Goal: Complete application form: Complete application form

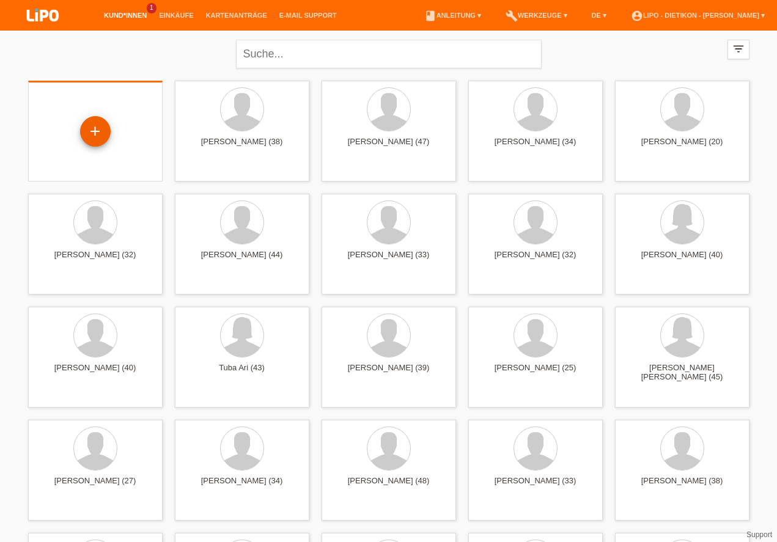
click at [89, 131] on div "+" at bounding box center [95, 131] width 29 height 21
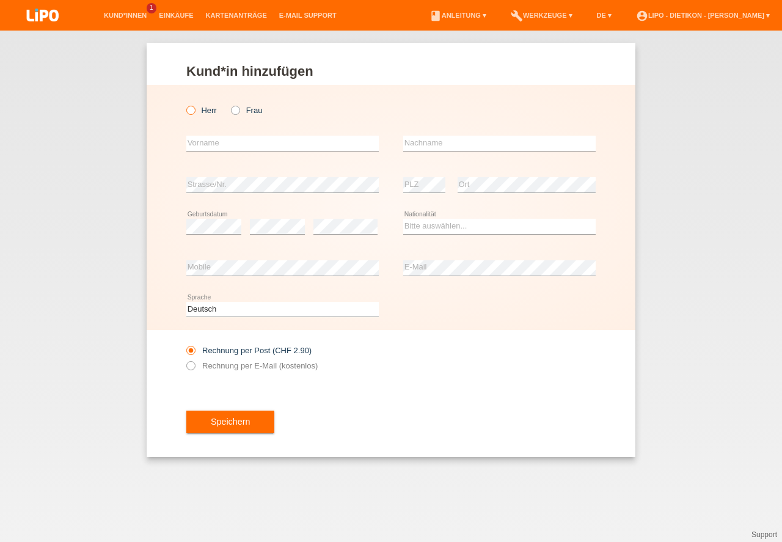
click at [185, 104] on icon at bounding box center [185, 104] width 0 height 0
click at [189, 111] on input "Herr" at bounding box center [190, 110] width 8 height 8
radio input "true"
click at [221, 149] on input "text" at bounding box center [282, 143] width 192 height 15
type input "Inor"
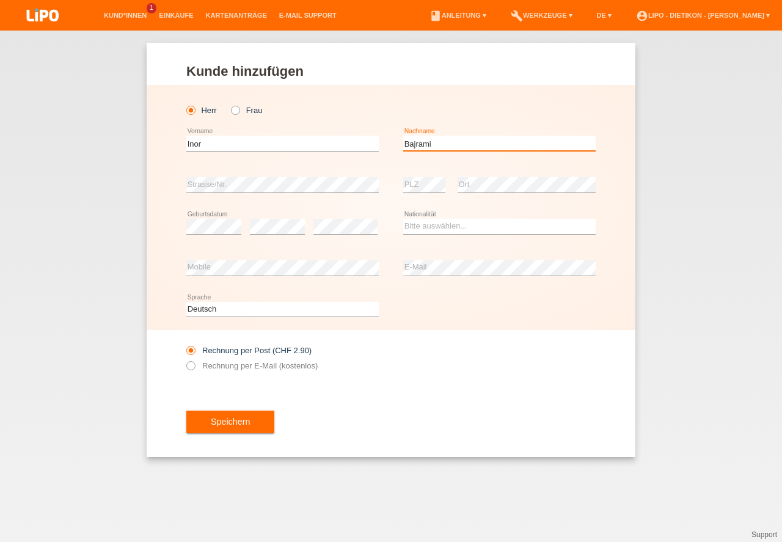
type input "Bajrami"
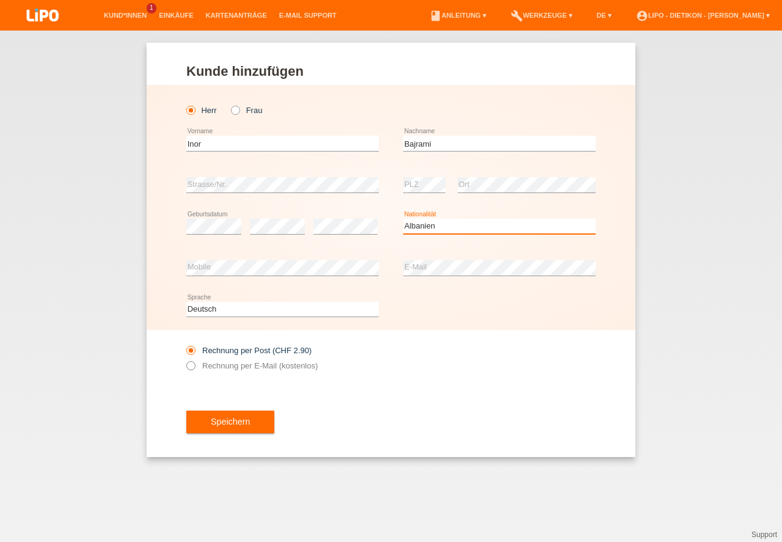
select select "AL"
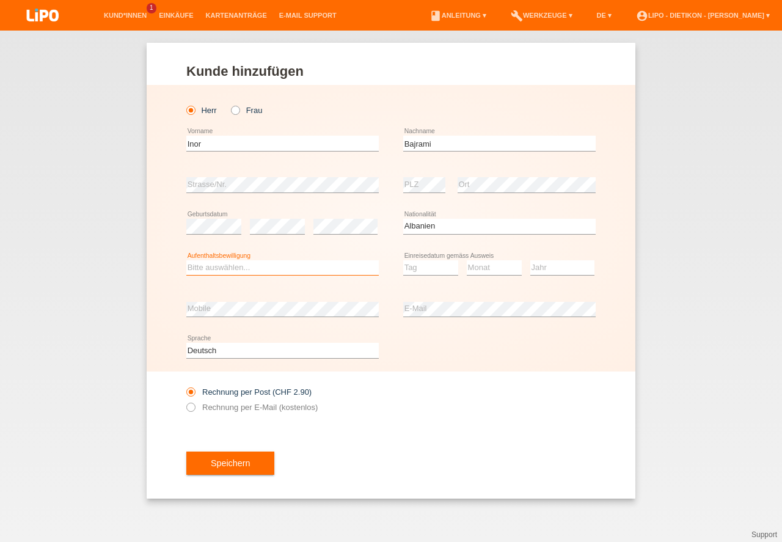
click at [255, 269] on select "Bitte auswählen... C B B - Flüchtlingsstatus Andere" at bounding box center [282, 267] width 192 height 15
select select "B"
click at [0, 0] on option "B" at bounding box center [0, 0] width 0 height 0
click at [423, 271] on select "Tag 01 02 03 04 05 06 07 08 09 10 11" at bounding box center [430, 267] width 55 height 15
select select "26"
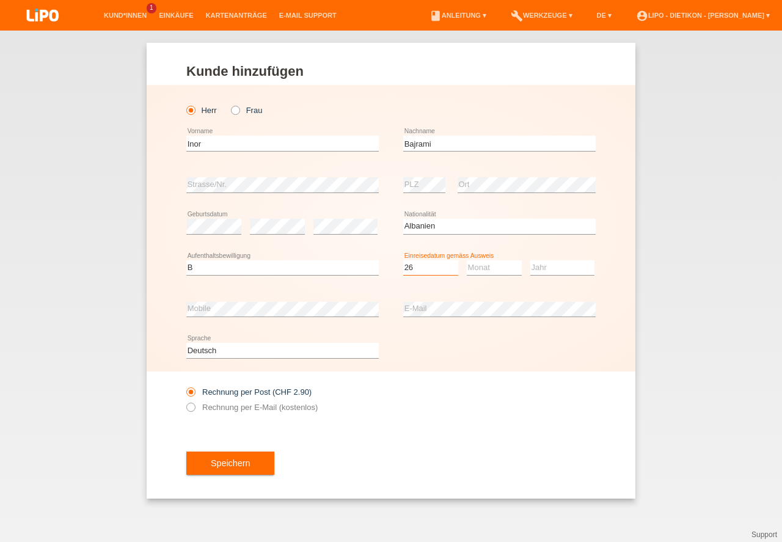
click at [0, 0] on option "26" at bounding box center [0, 0] width 0 height 0
drag, startPoint x: 495, startPoint y: 276, endPoint x: 494, endPoint y: 268, distance: 7.4
click at [494, 275] on select "Monat 01 02 03 04 05 06 07 08 09 10 11" at bounding box center [494, 267] width 55 height 15
click at [494, 266] on select "Monat 01 02 03 04 05 06 07 08 09 10 11" at bounding box center [494, 267] width 55 height 15
select select "05"
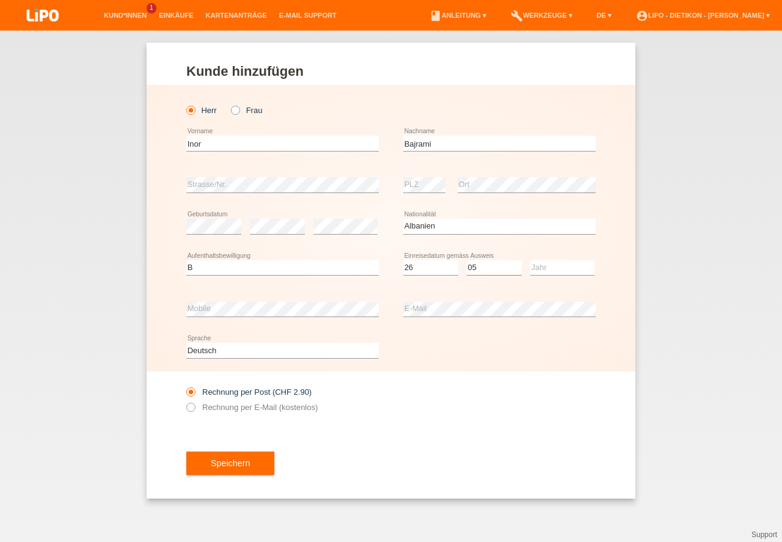
click at [0, 0] on option "05" at bounding box center [0, 0] width 0 height 0
click at [549, 271] on select "Jahr 2025 2024 2023 2022 2021 2020 2019 2018 2017 2016 2015 2014 2013 2012 2011…" at bounding box center [562, 267] width 64 height 15
select select "2021"
click at [0, 0] on option "2021" at bounding box center [0, 0] width 0 height 0
click at [308, 283] on div "Bitte auswählen... C B B - Flüchtlingsstatus Andere error Aufenthaltsbewilligung" at bounding box center [282, 268] width 192 height 42
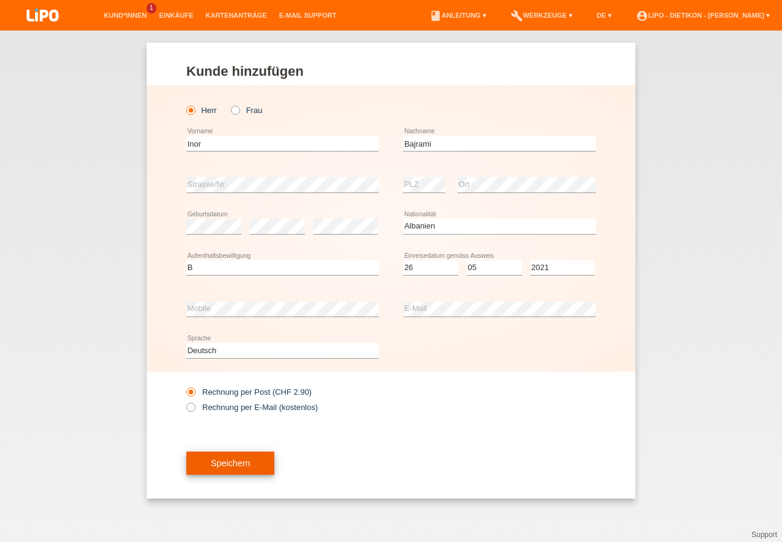
click at [233, 466] on button "Speichern" at bounding box center [230, 463] width 88 height 23
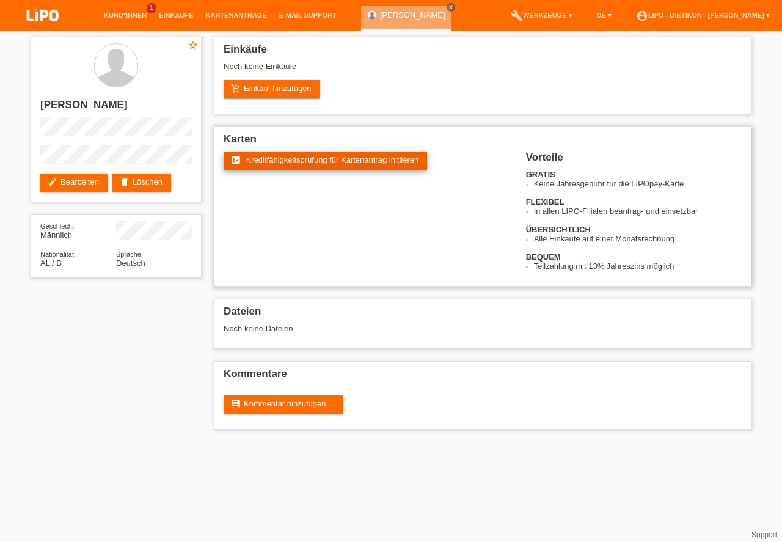
click at [324, 156] on span "Kreditfähigkeitsprüfung für Kartenantrag initiieren" at bounding box center [332, 159] width 173 height 9
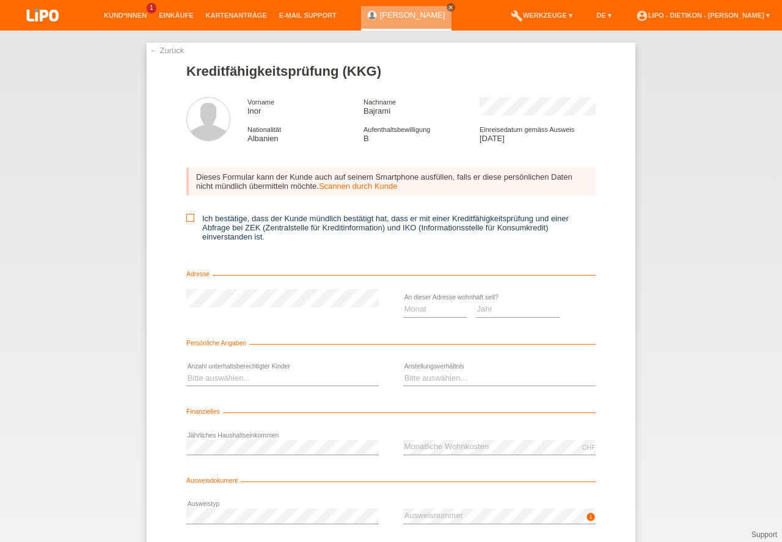
click at [190, 216] on icon at bounding box center [190, 218] width 8 height 8
click at [190, 216] on input "Ich bestätige, dass der Kunde mündlich bestätigt hat, dass er mit einer Kreditf…" at bounding box center [190, 218] width 8 height 8
checkbox input "true"
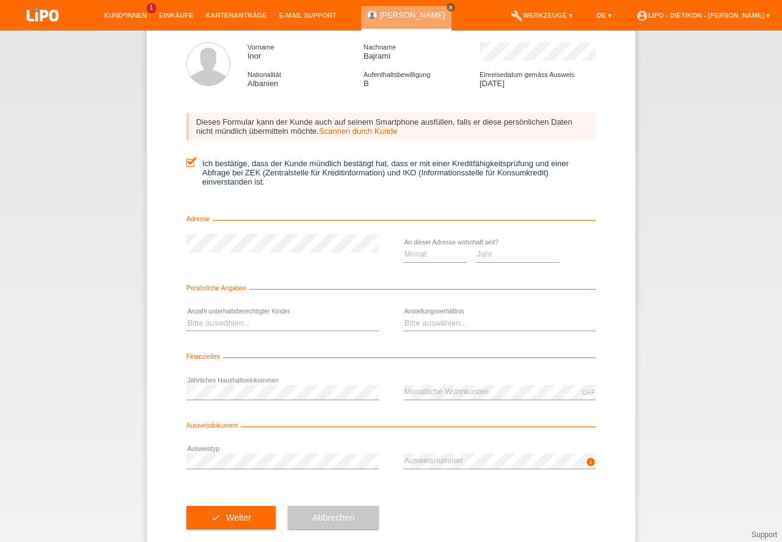
scroll to position [81, 0]
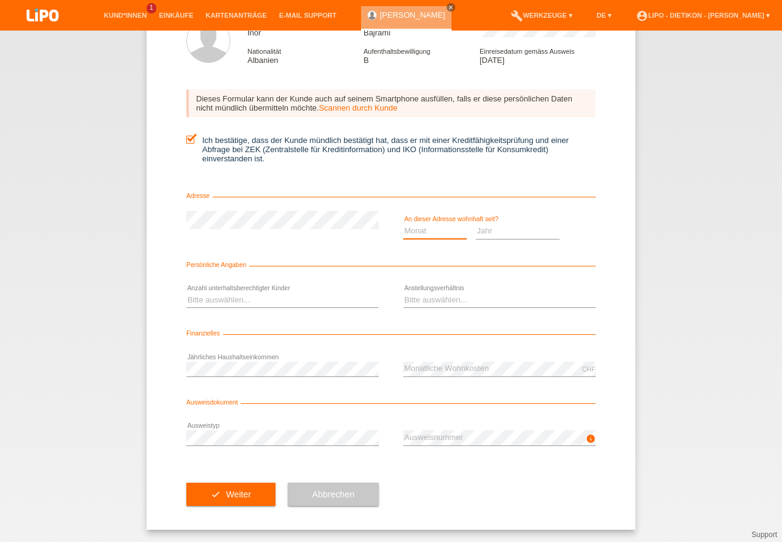
click at [434, 233] on select "Monat 01 02 03 04 05 06 07 08 09 10" at bounding box center [435, 231] width 64 height 15
select select "06"
click at [0, 0] on option "06" at bounding box center [0, 0] width 0 height 0
click at [502, 232] on select "Jahr 2025 2024 2023 2022 2021 2020 2019 2018 2017 2016 2015 2014 2013 2012 2011…" at bounding box center [518, 231] width 84 height 15
select select "2021"
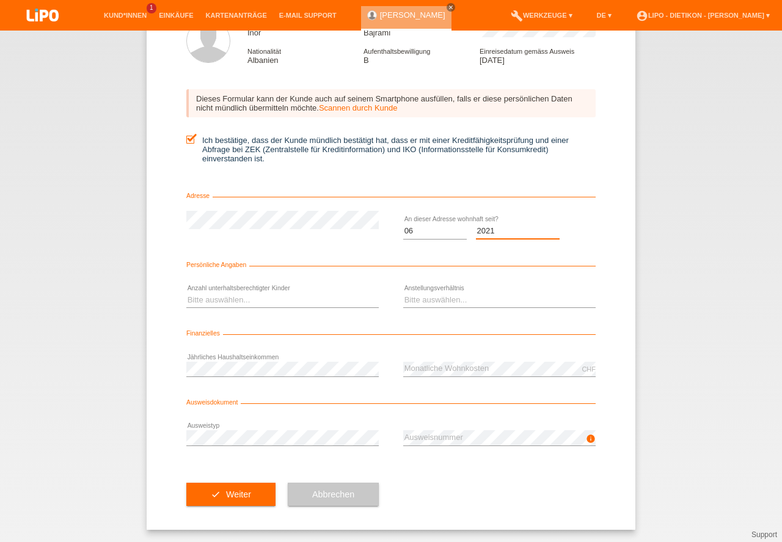
click at [0, 0] on option "2021" at bounding box center [0, 0] width 0 height 0
click at [255, 301] on select "Bitte auswählen... 0 1 2 3 4 5 6 7 8 9" at bounding box center [282, 300] width 192 height 15
select select "1"
click at [0, 0] on option "1" at bounding box center [0, 0] width 0 height 0
click at [442, 302] on select "Bitte auswählen... Unbefristet Befristet Lehrling/Student Pensioniert Nicht arb…" at bounding box center [499, 300] width 192 height 15
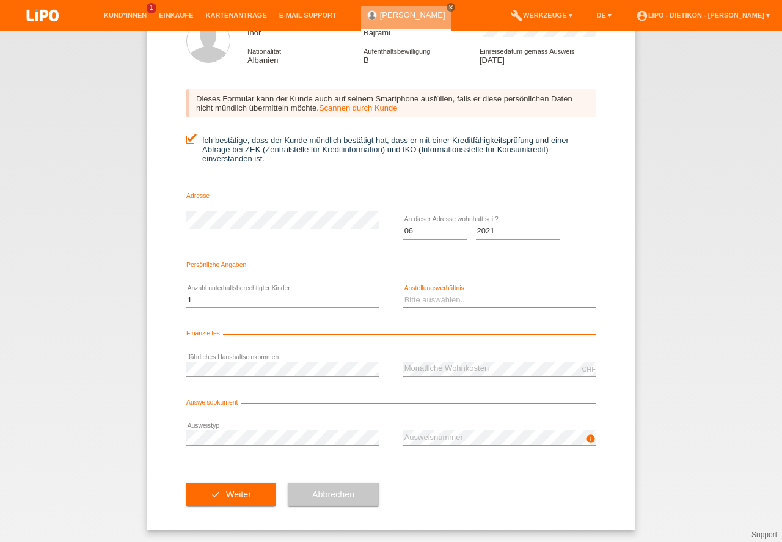
select select "UNLIMITED"
click at [0, 0] on option "Unbefristet" at bounding box center [0, 0] width 0 height 0
click at [244, 466] on div "check Weiter" at bounding box center [230, 494] width 89 height 71
click at [252, 446] on div "error Ausweistyp" at bounding box center [282, 438] width 192 height 42
click at [488, 424] on div "info error Ausweisnummer" at bounding box center [499, 438] width 192 height 42
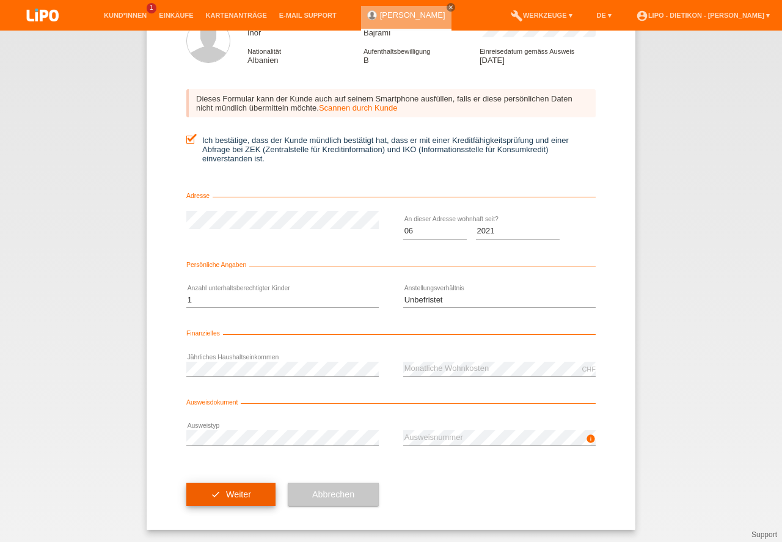
click at [227, 488] on button "check Weiter" at bounding box center [230, 494] width 89 height 23
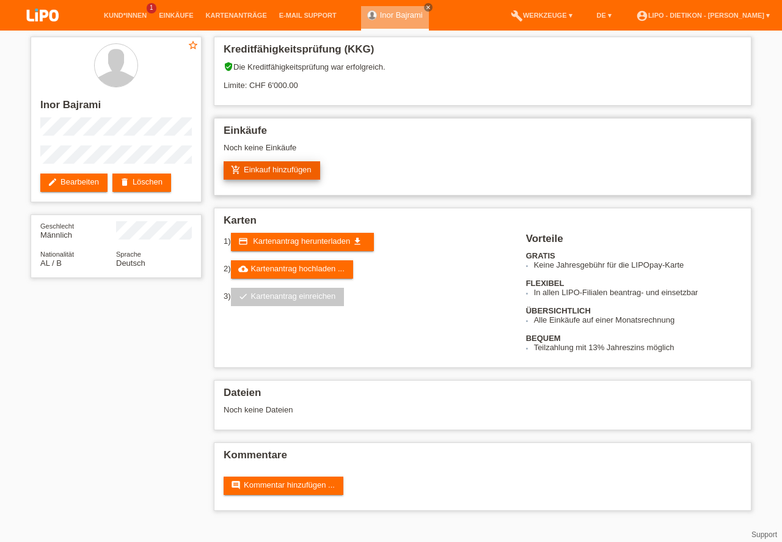
click at [298, 170] on link "add_shopping_cart Einkauf hinzufügen" at bounding box center [272, 170] width 97 height 18
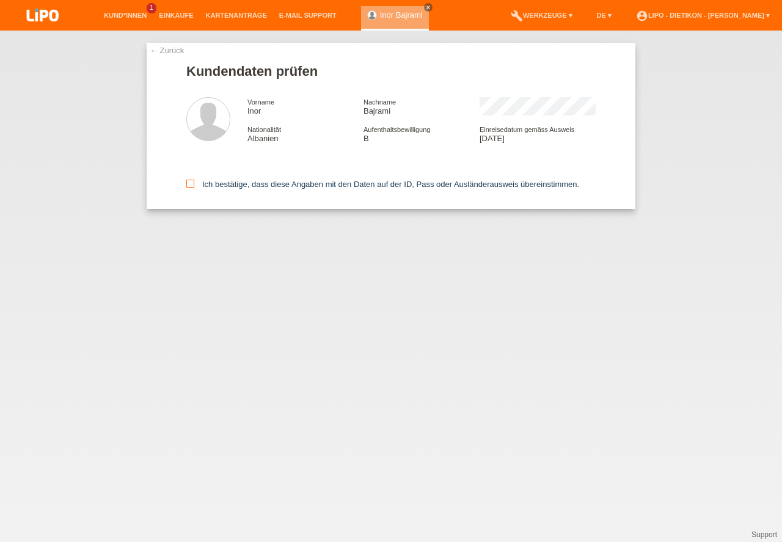
drag, startPoint x: 252, startPoint y: 178, endPoint x: 252, endPoint y: 187, distance: 8.6
click at [252, 179] on div "Ich bestätige, dass diese Angaben mit den Daten auf der ID, Pass oder Ausländer…" at bounding box center [390, 182] width 409 height 54
click at [252, 187] on label "Ich bestätige, dass diese Angaben mit den Daten auf der ID, Pass oder Ausländer…" at bounding box center [382, 184] width 393 height 9
click at [194, 187] on input "Ich bestätige, dass diese Angaben mit den Daten auf der ID, Pass oder Ausländer…" at bounding box center [190, 184] width 8 height 8
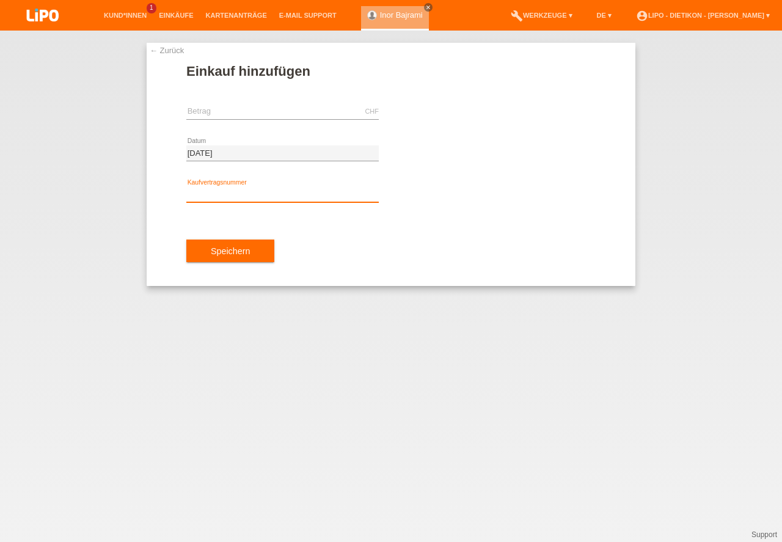
click at [248, 196] on input "text" at bounding box center [282, 194] width 192 height 15
type input "XB1PKW"
click at [224, 113] on input "text" at bounding box center [282, 111] width 192 height 15
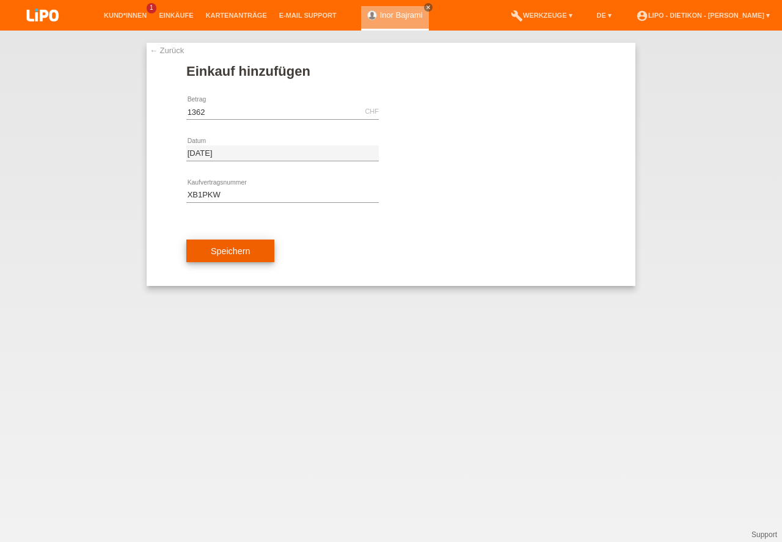
click at [237, 255] on button "Speichern" at bounding box center [230, 251] width 88 height 23
type input "1362.00"
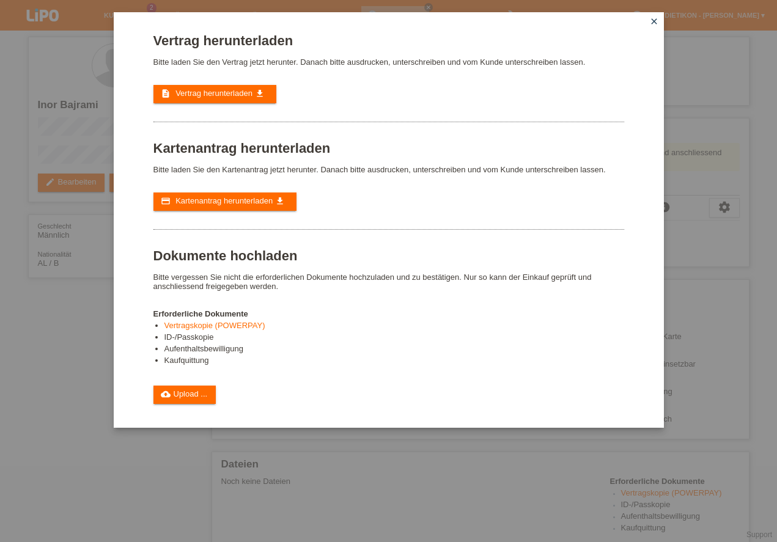
click at [218, 82] on div "Vertrag herunterladen Bitte laden Sie den Vertrag jetzt herunter. Danach bitte …" at bounding box center [388, 218] width 471 height 371
click at [218, 86] on link "description Vertrag herunterladen get_app" at bounding box center [214, 94] width 123 height 18
click at [216, 198] on span "Kartenantrag herunterladen" at bounding box center [223, 200] width 97 height 9
click at [216, 389] on link "cloud_upload Upload ..." at bounding box center [184, 395] width 63 height 18
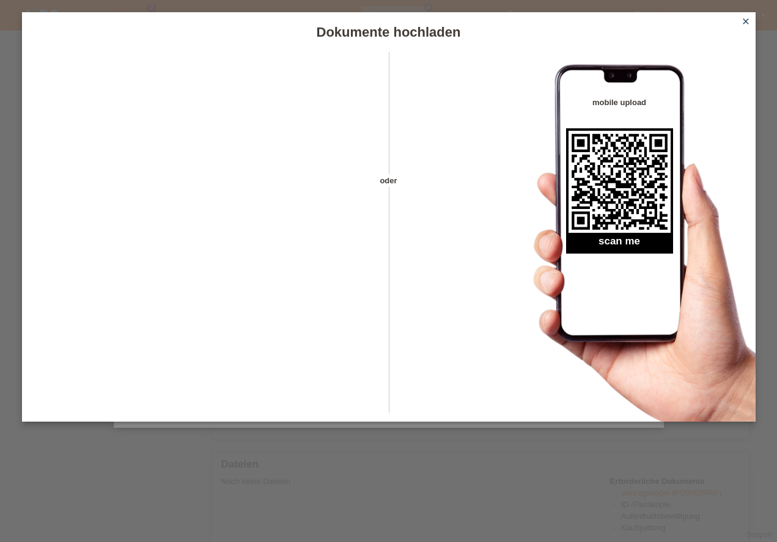
click at [745, 24] on icon "close" at bounding box center [746, 21] width 10 height 10
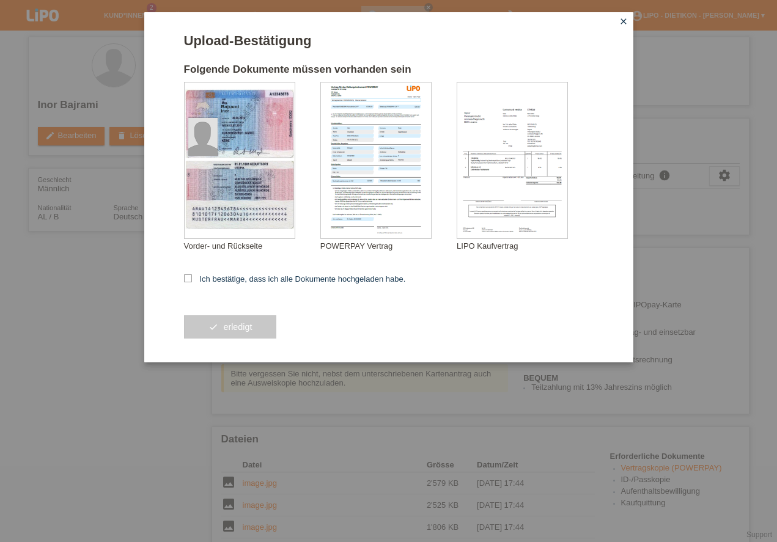
click at [227, 276] on label "Ich bestätige, dass ich alle Dokumente hochgeladen habe." at bounding box center [295, 278] width 222 height 9
click at [192, 276] on input "Ich bestätige, dass ich alle Dokumente hochgeladen habe." at bounding box center [188, 278] width 8 height 8
checkbox input "true"
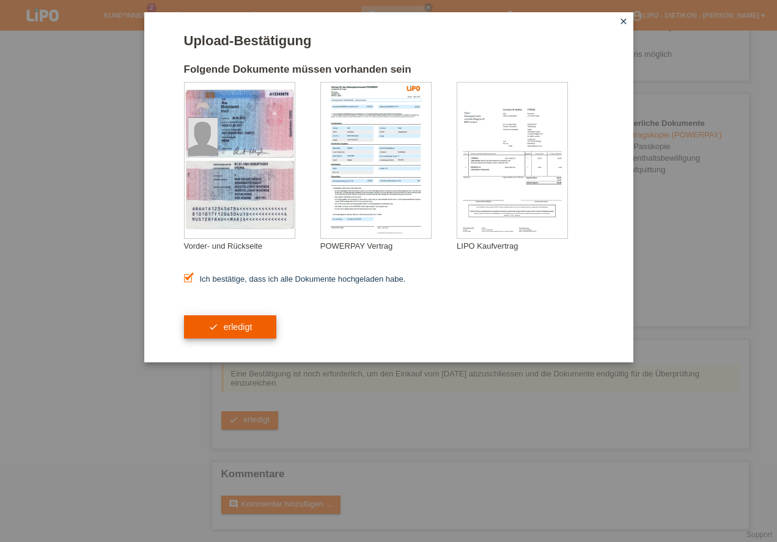
click at [212, 331] on button "check erledigt" at bounding box center [230, 326] width 93 height 23
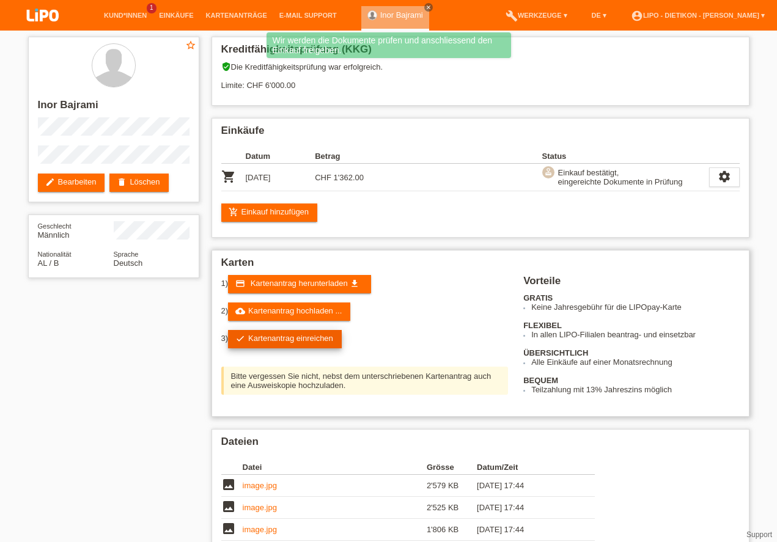
click at [306, 342] on link "check Kartenantrag einreichen" at bounding box center [285, 339] width 114 height 18
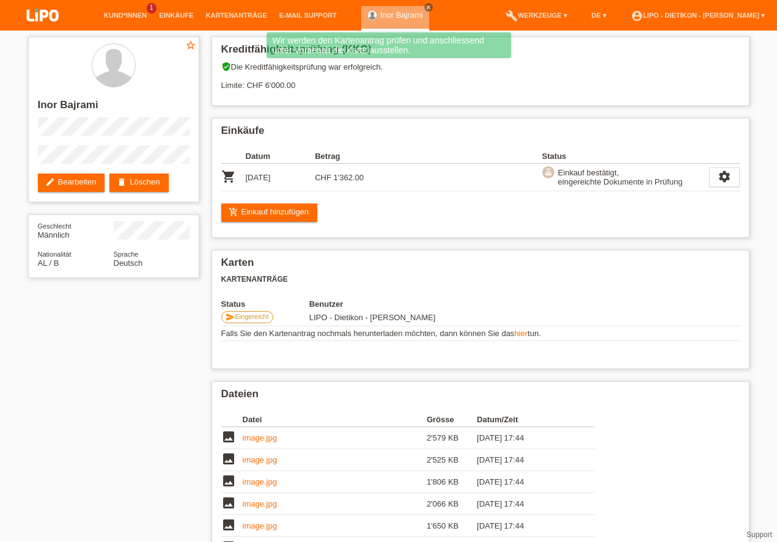
click at [739, 20] on li "account_circle LIPO - Dietikon - [PERSON_NAME] ▾" at bounding box center [698, 15] width 146 height 31
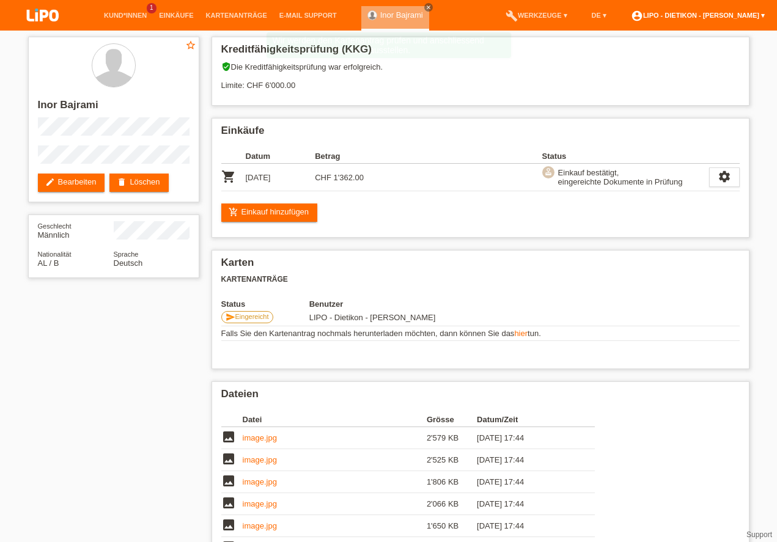
click at [741, 12] on link "account_circle LIPO - Dietikon - [PERSON_NAME] ▾" at bounding box center [698, 15] width 146 height 7
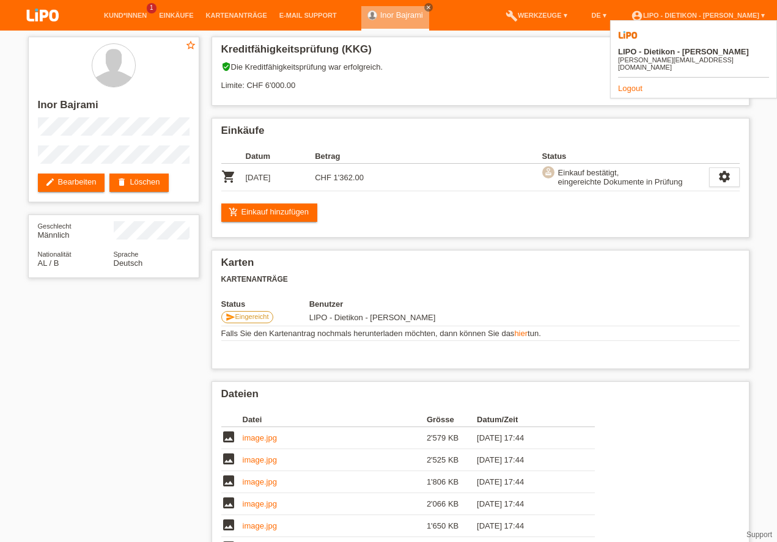
click at [630, 84] on link "Logout" at bounding box center [630, 88] width 24 height 9
